Goal: Transaction & Acquisition: Purchase product/service

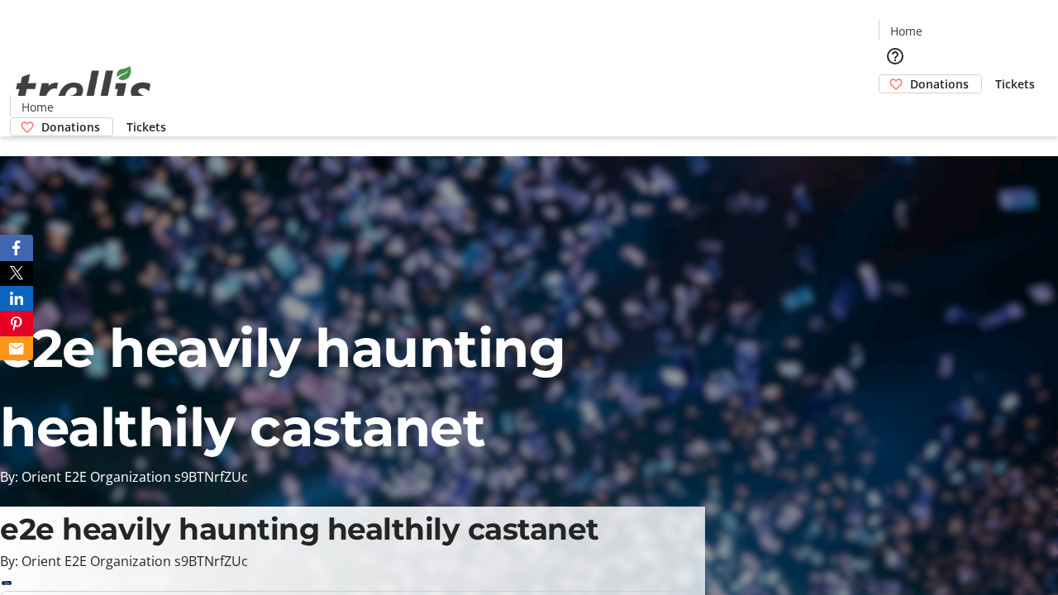
click at [910, 75] on span "Donations" at bounding box center [939, 83] width 59 height 17
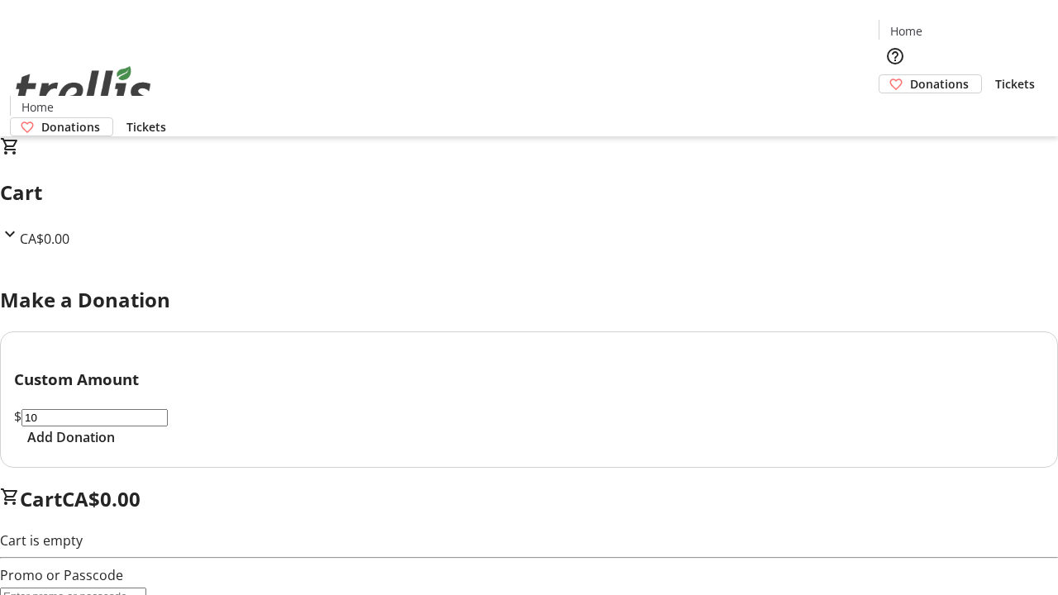
click at [115, 447] on span "Add Donation" at bounding box center [71, 437] width 88 height 20
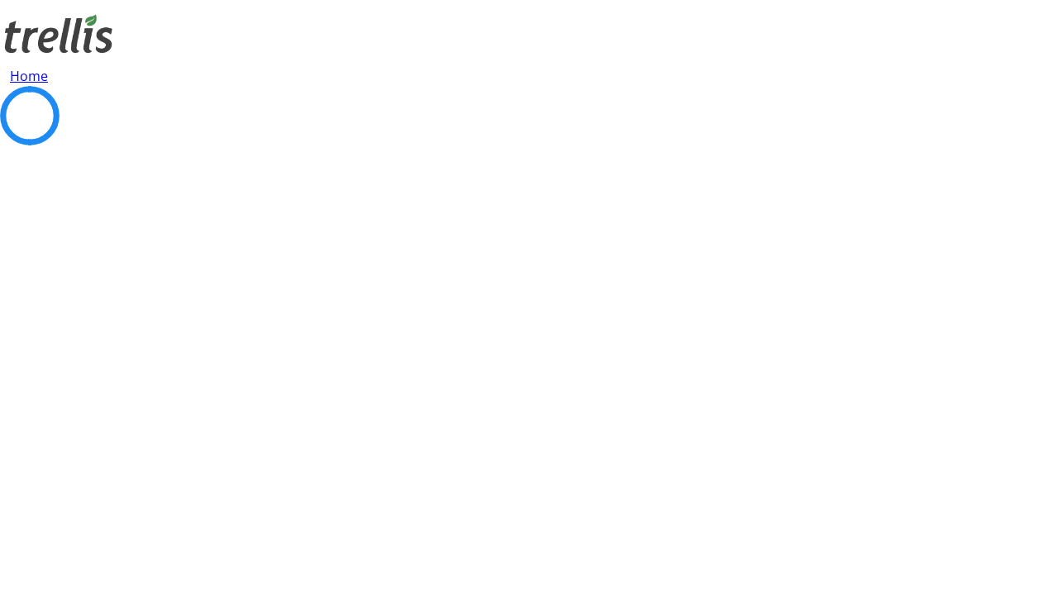
select select "CA"
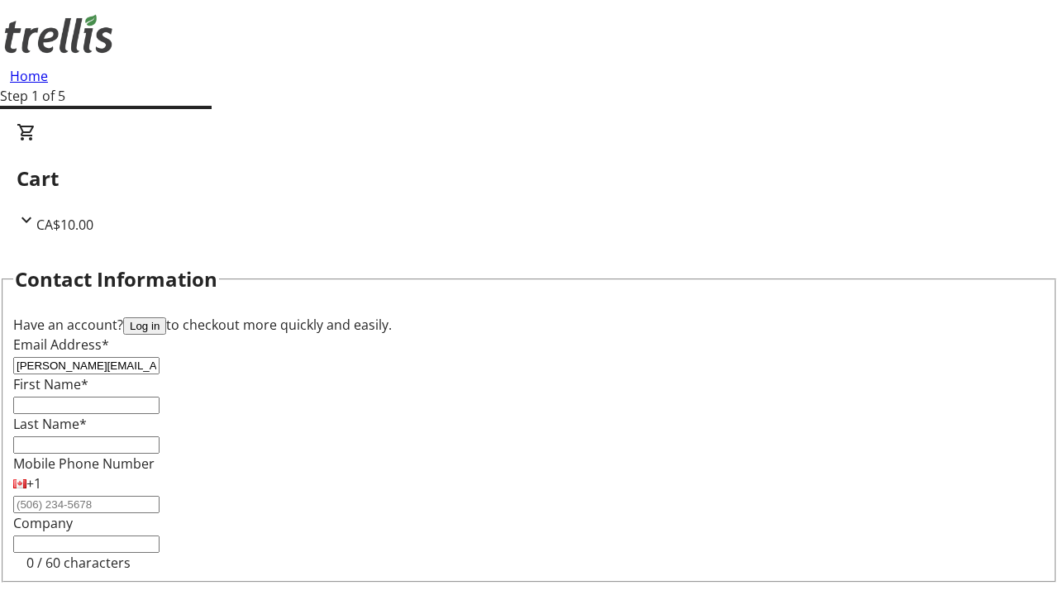
type input "[PERSON_NAME][EMAIL_ADDRESS][DOMAIN_NAME]"
type input "[PERSON_NAME]"
type input "Borer"
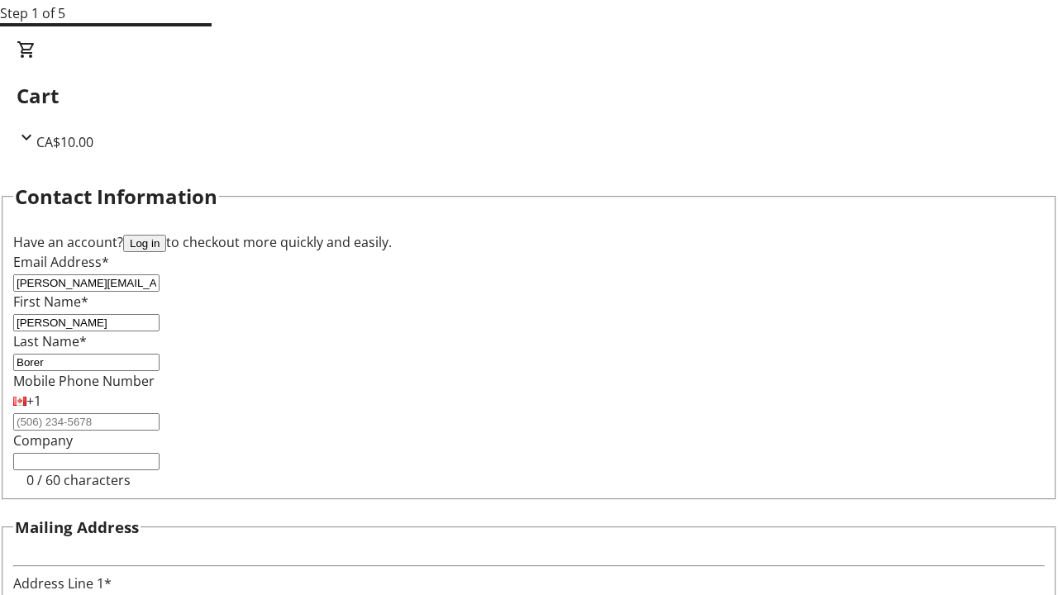
type input "[STREET_ADDRESS][PERSON_NAME]"
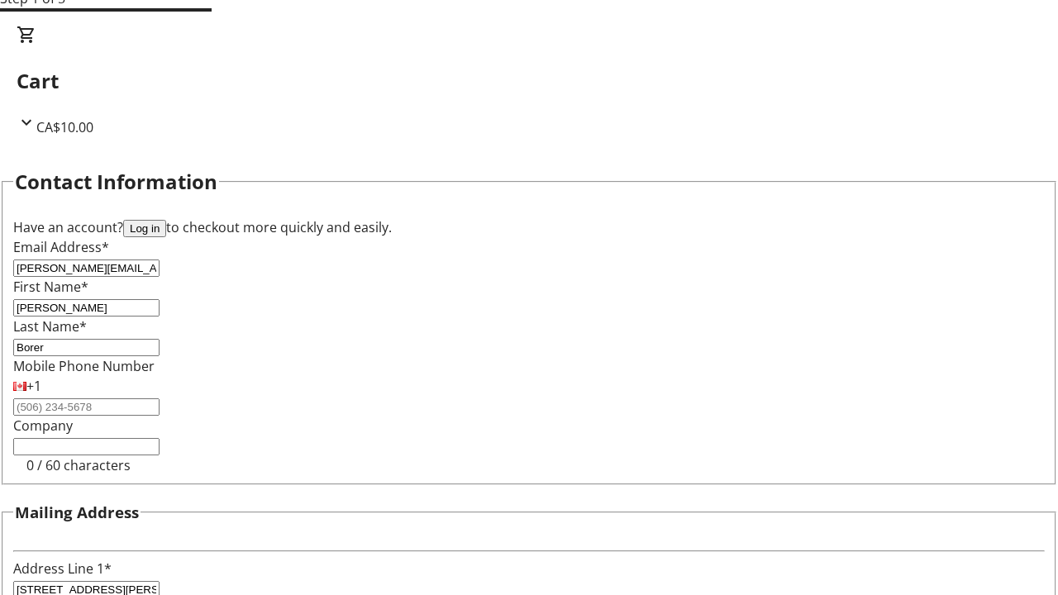
type input "Kelowna"
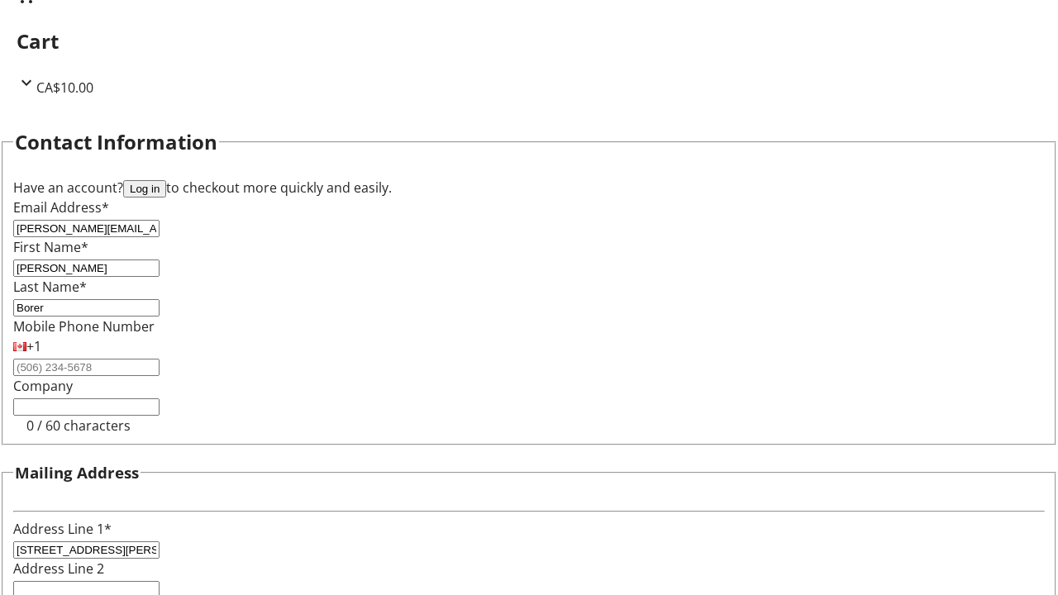
select select "BC"
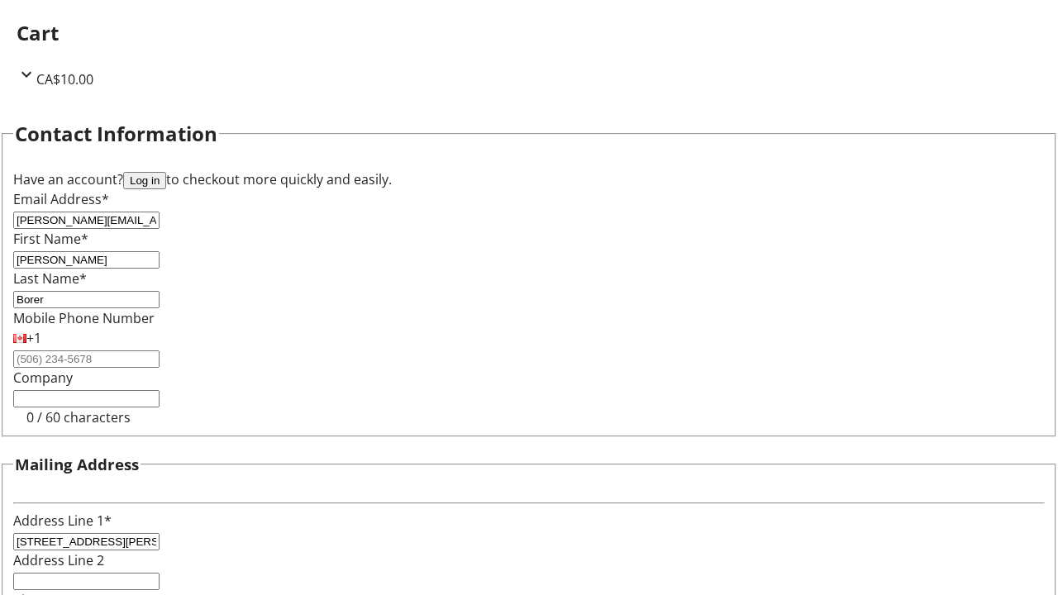
type input "Kelowna"
type input "V1Y 0C2"
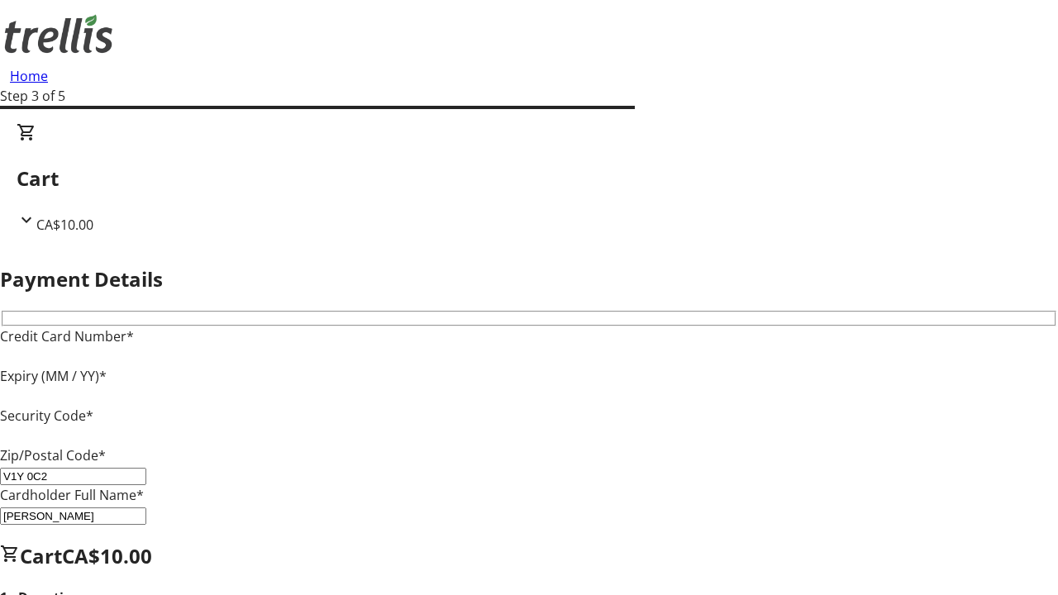
type input "V1Y 0C2"
